Goal: Task Accomplishment & Management: Manage account settings

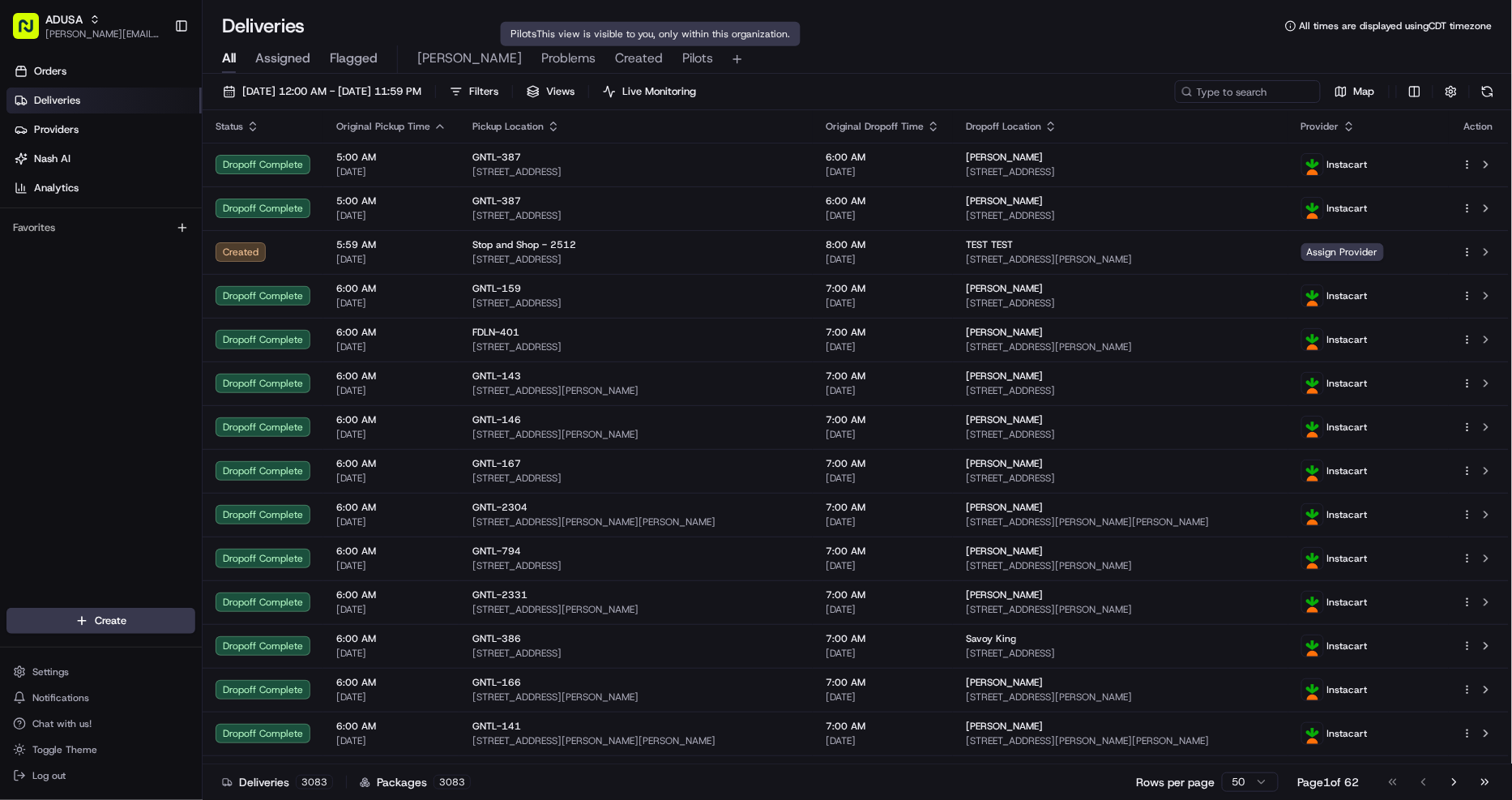
click at [682, 49] on span "Pilots" at bounding box center [697, 58] width 31 height 20
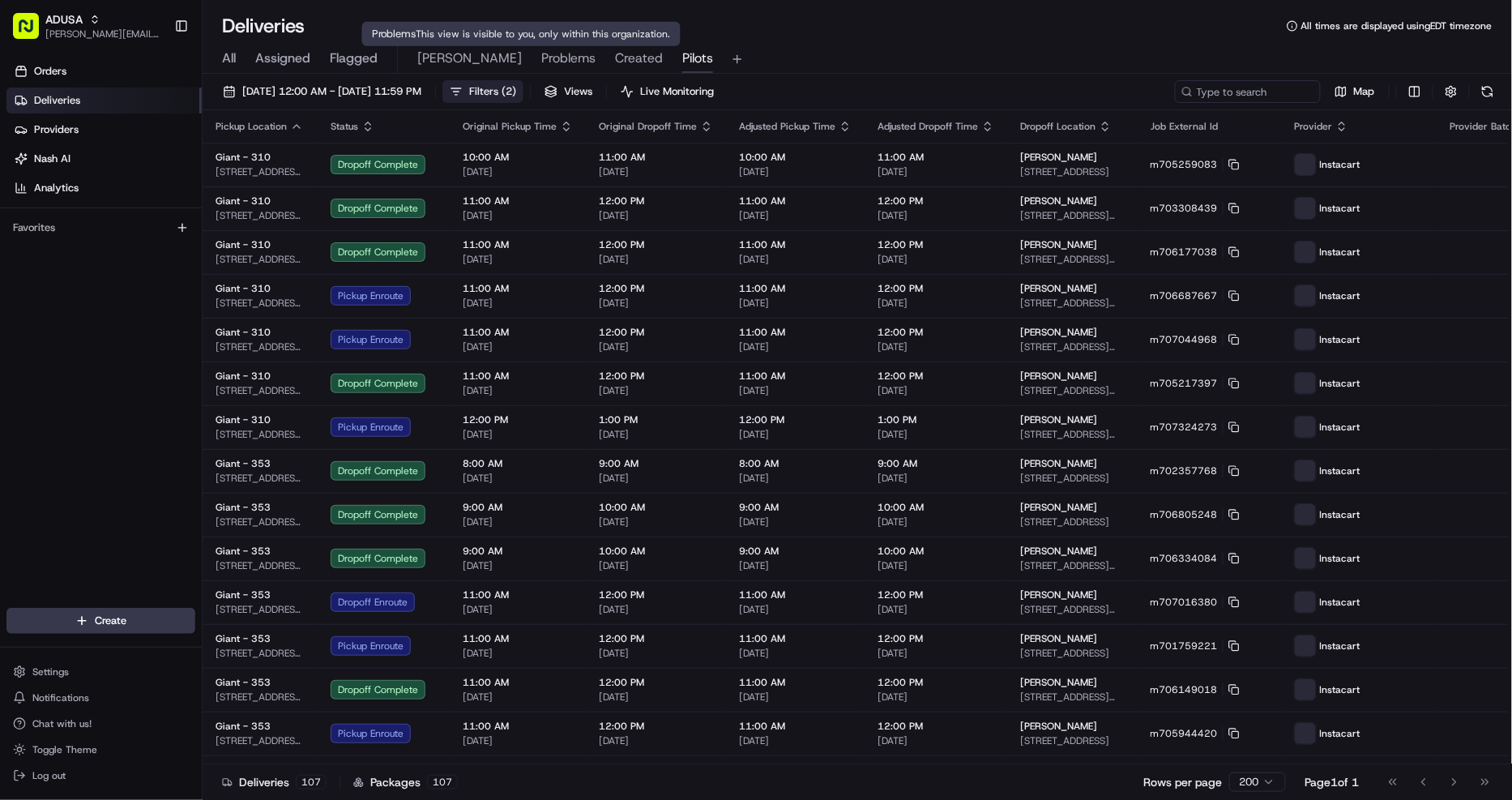
click at [517, 95] on span "Filters ( 2 )" at bounding box center [492, 92] width 47 height 15
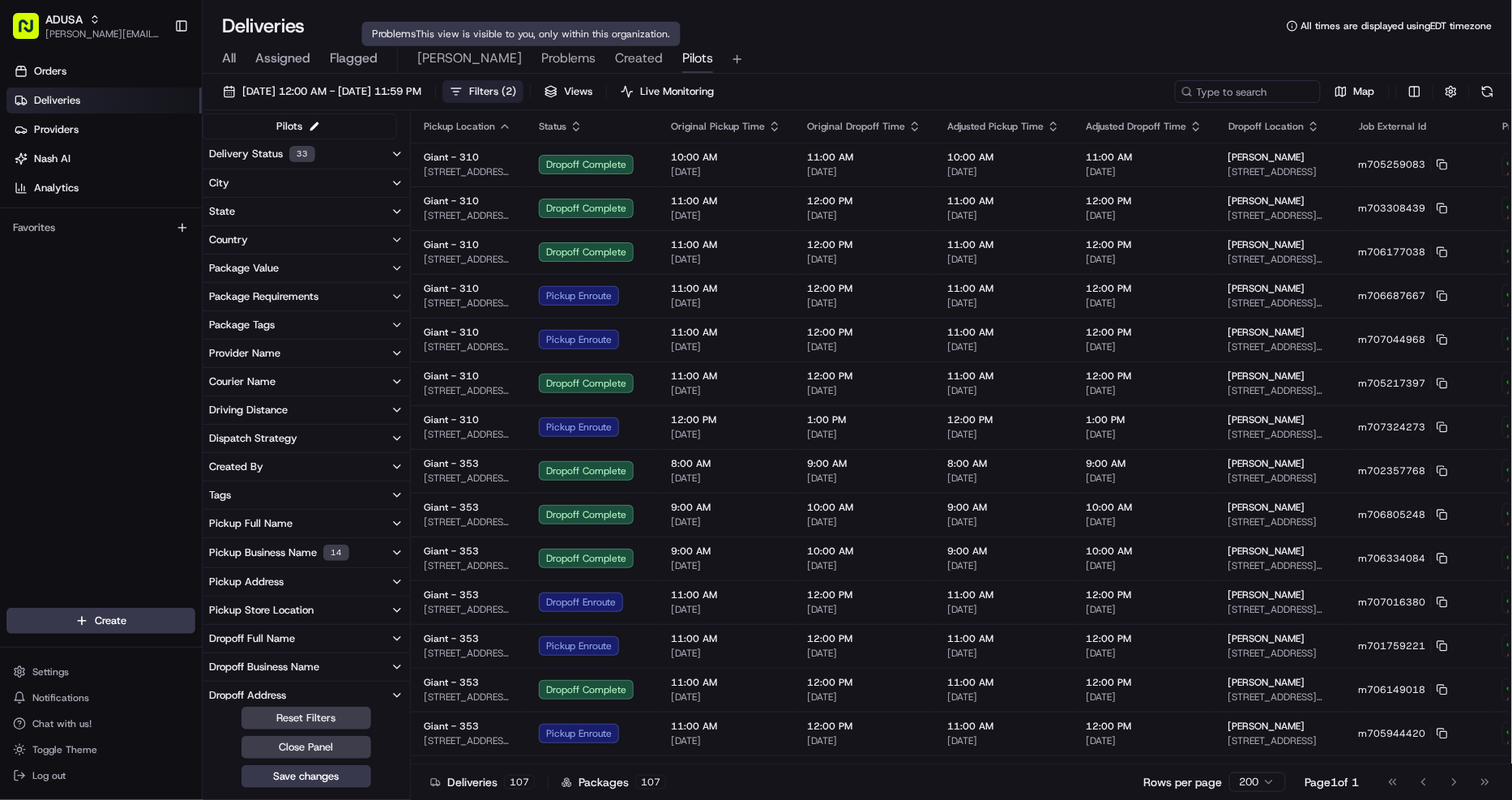
click at [287, 549] on div "Pickup Business Name 14" at bounding box center [278, 553] width 140 height 16
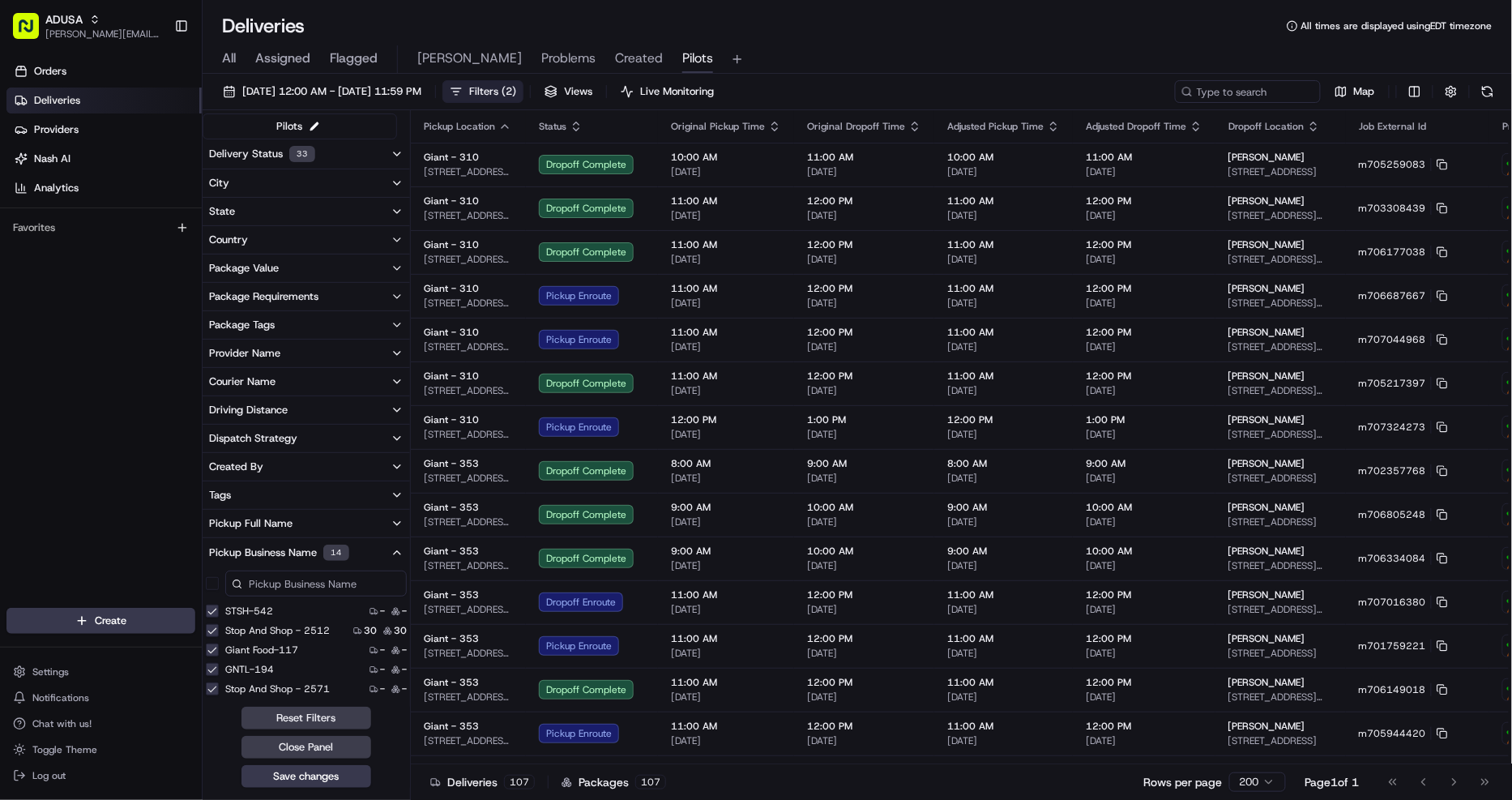
click at [312, 585] on input at bounding box center [316, 584] width 182 height 26
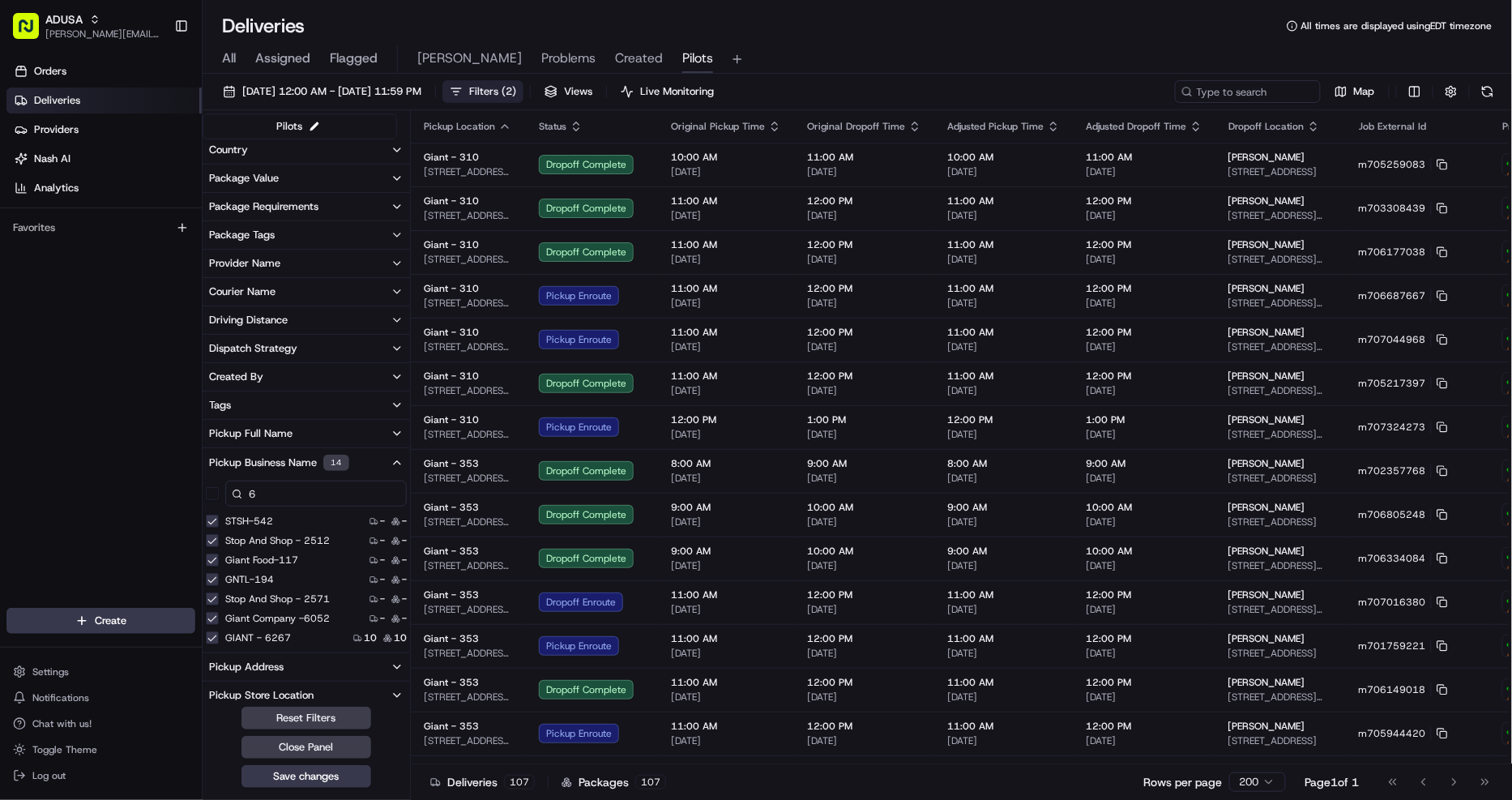
drag, startPoint x: 643, startPoint y: 57, endPoint x: 783, endPoint y: 13, distance: 146.8
click at [783, 13] on div "Deliveries All times are displayed using EDT timezone" at bounding box center [857, 26] width 1310 height 26
click at [289, 496] on input "6" at bounding box center [316, 494] width 182 height 26
click at [324, 504] on input "6104" at bounding box center [316, 494] width 182 height 26
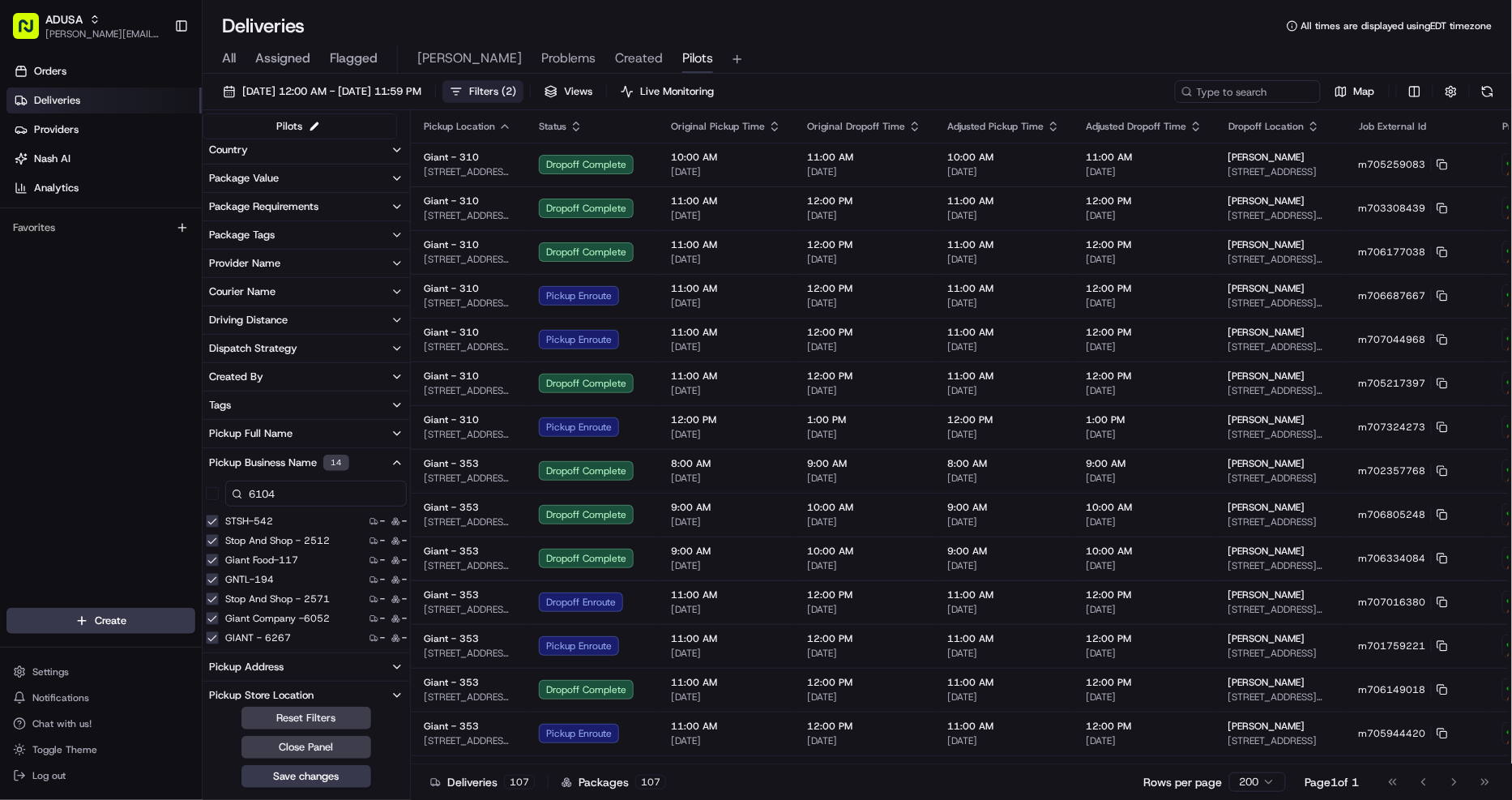
click at [324, 504] on input "6104" at bounding box center [316, 494] width 182 height 26
click at [327, 485] on input "6295" at bounding box center [316, 494] width 182 height 26
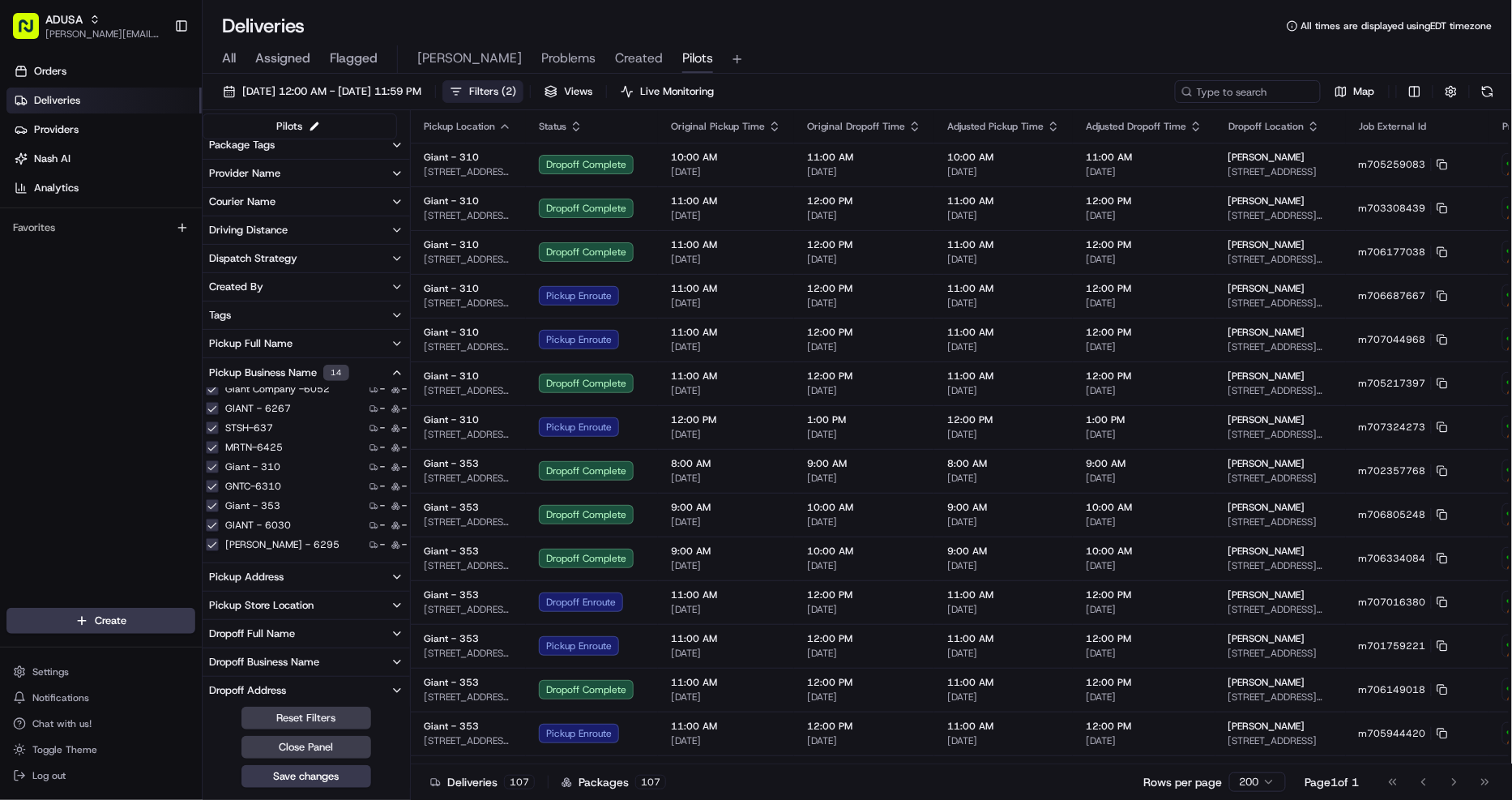
scroll to position [179, 0]
type input "243"
click at [211, 524] on 243 "Food Lion - 243" at bounding box center [212, 526] width 13 height 13
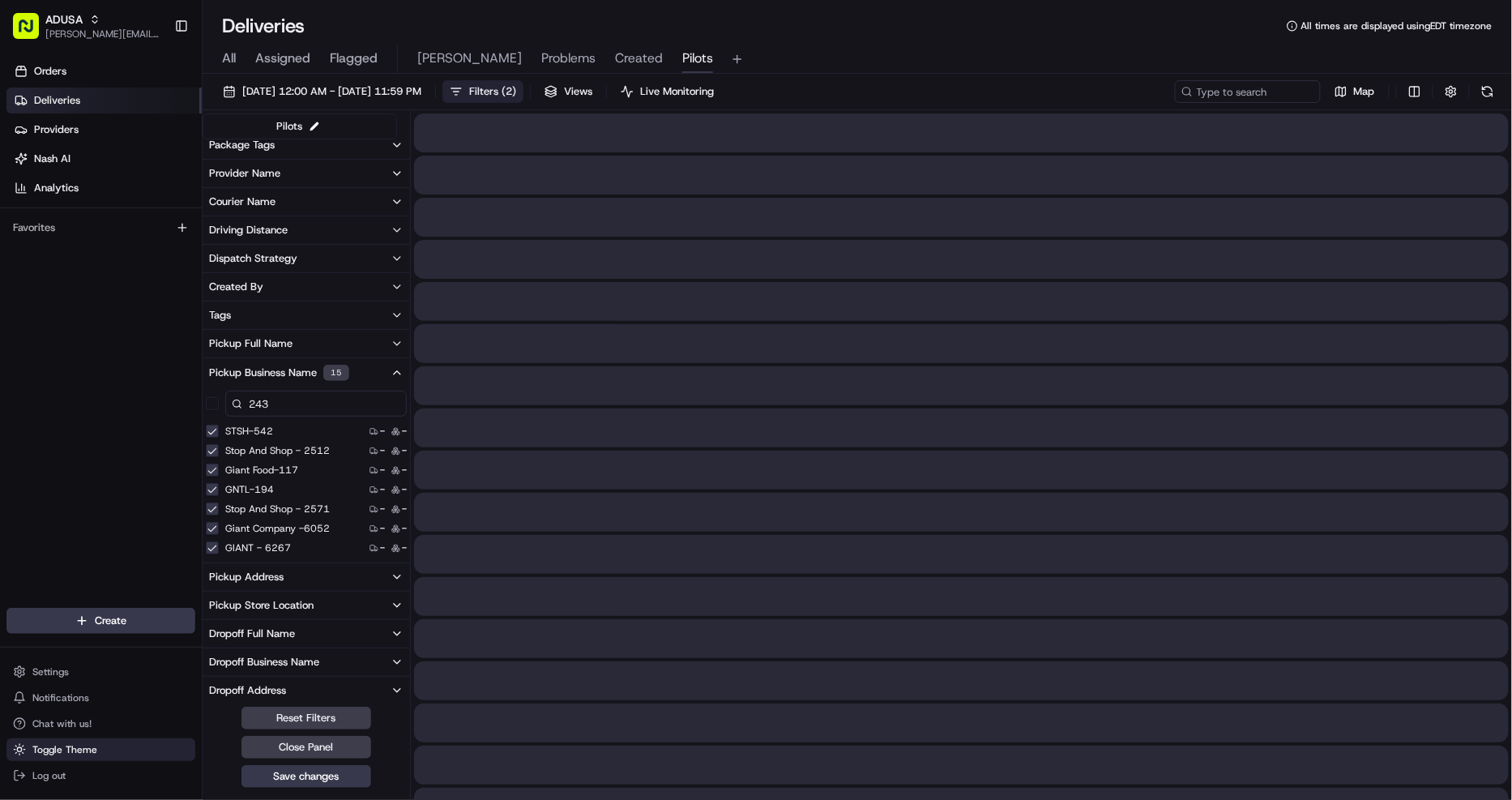
click at [331, 779] on button "Save changes" at bounding box center [306, 776] width 129 height 23
